Goal: Use online tool/utility: Use online tool/utility

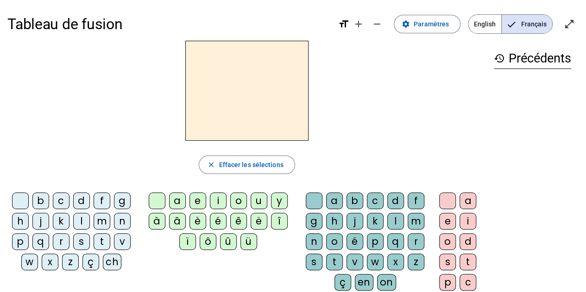
click at [353, 198] on div "b" at bounding box center [355, 201] width 17 height 17
click at [337, 199] on div "a" at bounding box center [334, 201] width 17 height 17
click at [379, 198] on div "c" at bounding box center [375, 201] width 17 height 17
click at [61, 202] on div "c" at bounding box center [61, 201] width 17 height 17
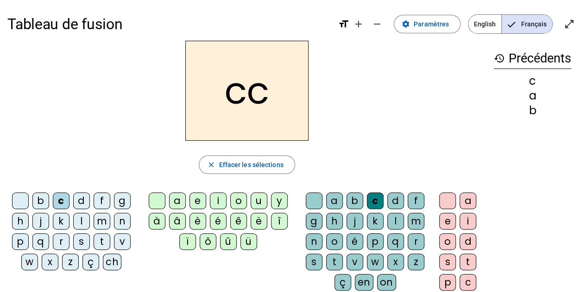
click at [80, 201] on div "d" at bounding box center [81, 201] width 17 height 17
click at [107, 145] on div "dc close [PERSON_NAME] les sélections b c d f g h j k l m n p q r s t v w x z ç…" at bounding box center [246, 190] width 479 height 298
drag, startPoint x: 194, startPoint y: 136, endPoint x: 199, endPoint y: 131, distance: 7.5
click at [199, 131] on h2 "dc" at bounding box center [246, 91] width 123 height 100
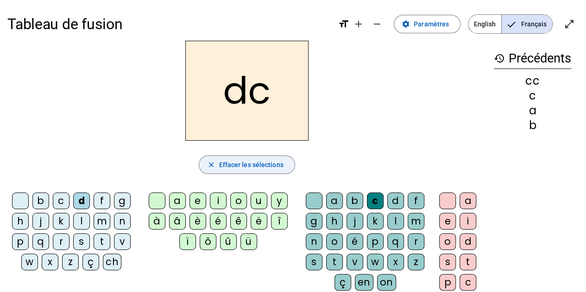
click at [237, 167] on span "Effacer les sélections" at bounding box center [251, 164] width 64 height 11
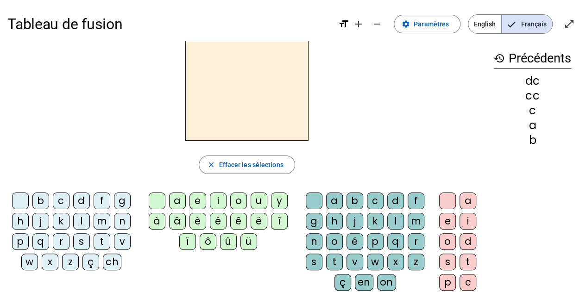
click at [62, 197] on div "c" at bounding box center [61, 201] width 17 height 17
click at [178, 202] on div "a" at bounding box center [177, 201] width 17 height 17
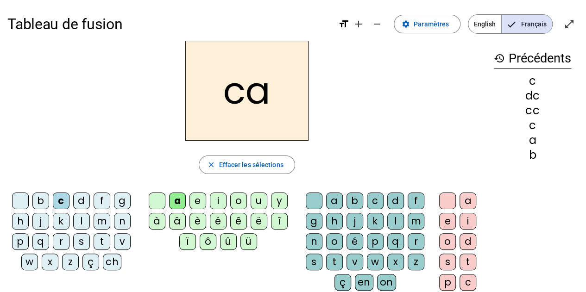
click at [351, 201] on div "b" at bounding box center [355, 201] width 17 height 17
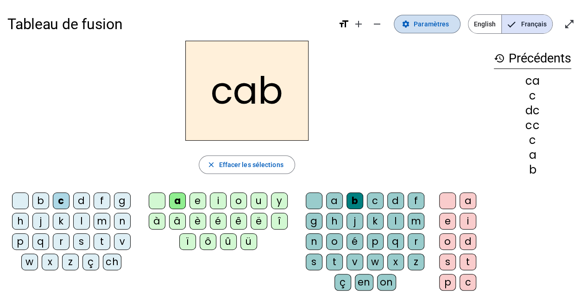
click at [451, 18] on span at bounding box center [427, 24] width 66 height 22
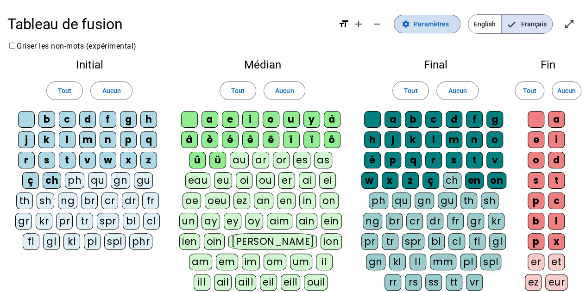
click at [430, 28] on span "Paramètres" at bounding box center [431, 24] width 35 height 11
